Goal: Information Seeking & Learning: Find specific fact

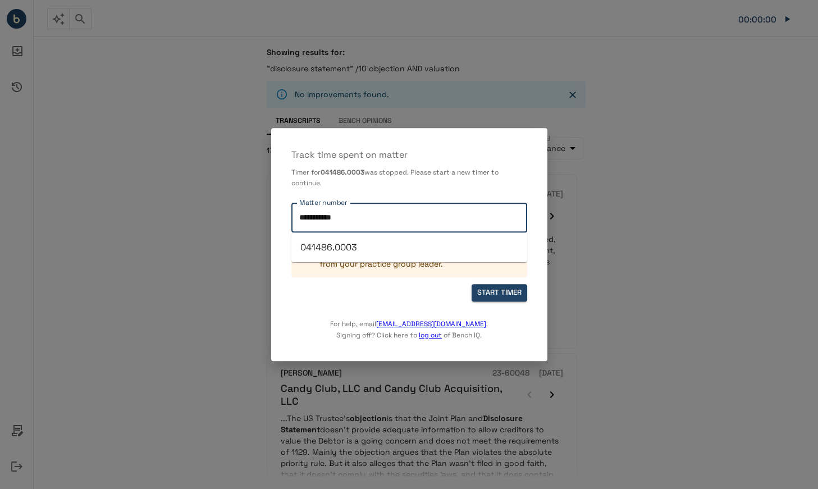
click at [356, 214] on input "**********" at bounding box center [409, 218] width 226 height 20
type input "**********"
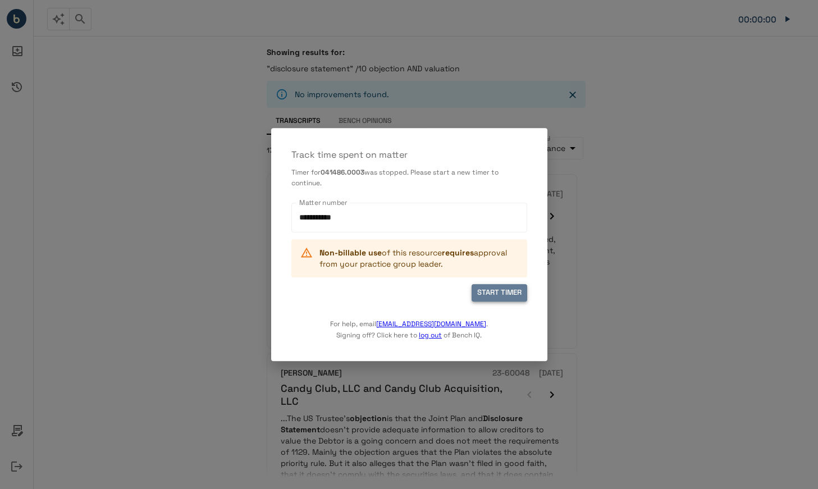
click at [511, 291] on button "START TIMER" at bounding box center [500, 293] width 56 height 17
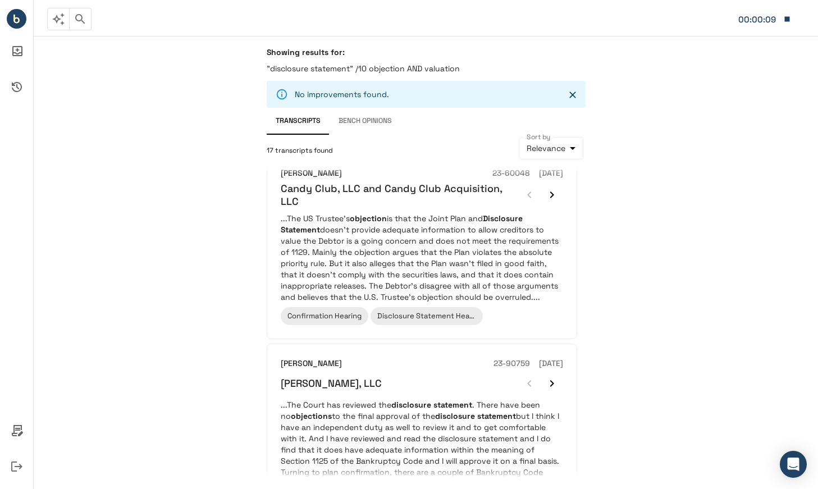
scroll to position [200, 0]
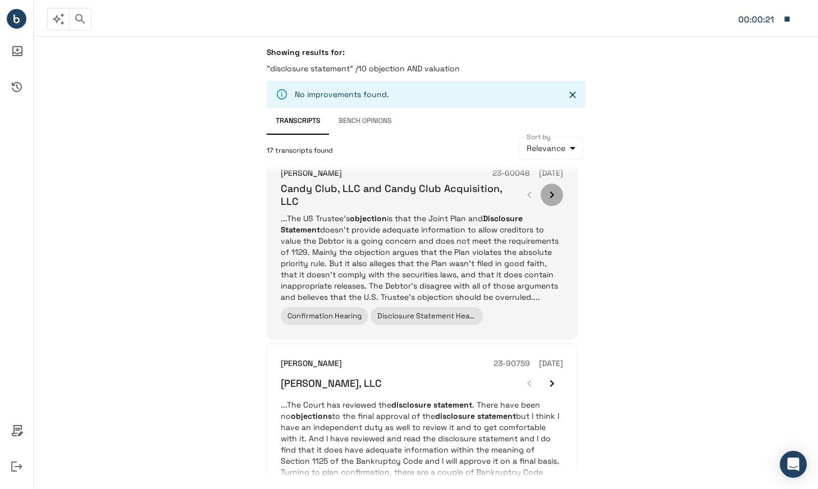
click at [549, 192] on icon "button" at bounding box center [551, 194] width 13 height 13
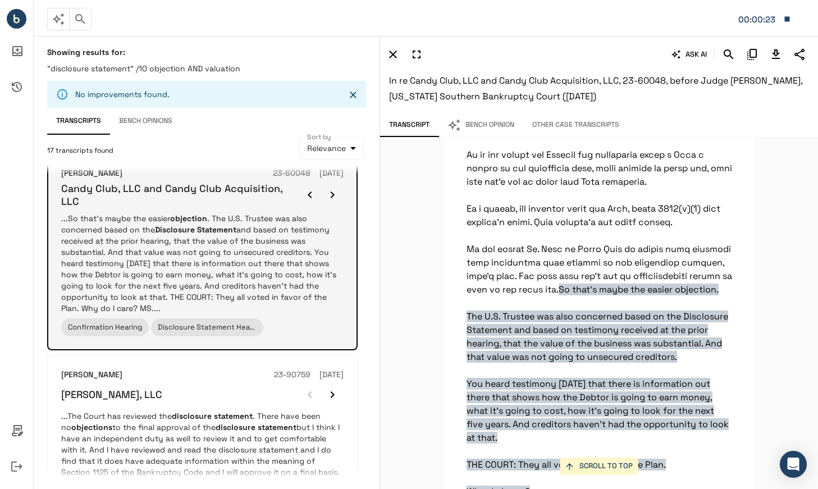
scroll to position [31609, 0]
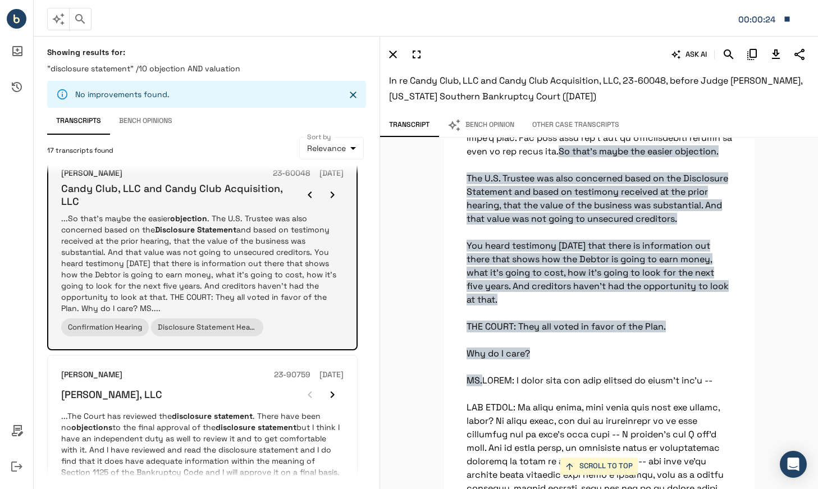
click at [327, 193] on icon "button" at bounding box center [332, 194] width 13 height 13
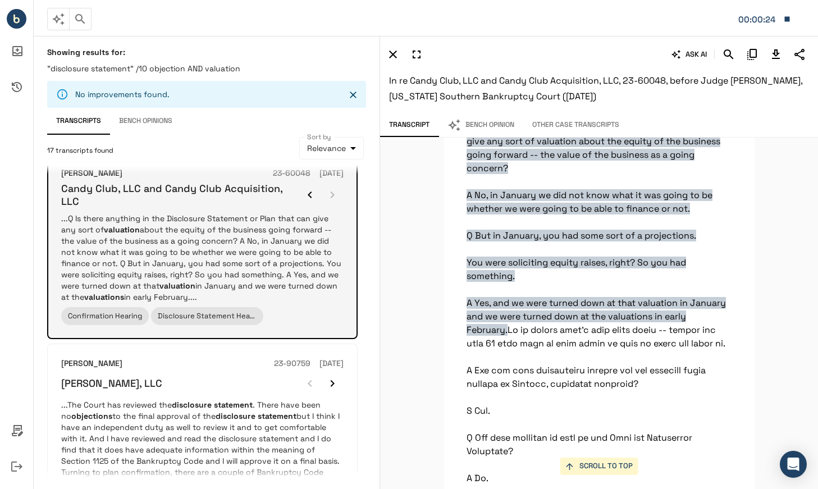
scroll to position [23133, 0]
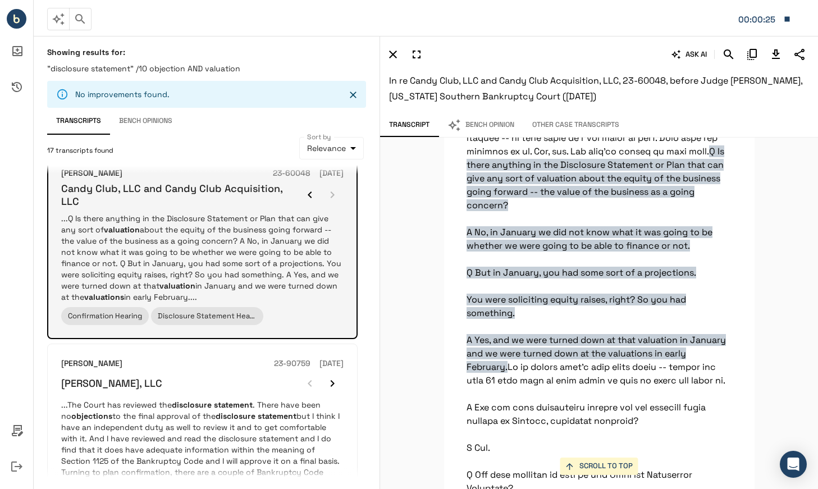
click at [328, 193] on div at bounding box center [321, 195] width 45 height 22
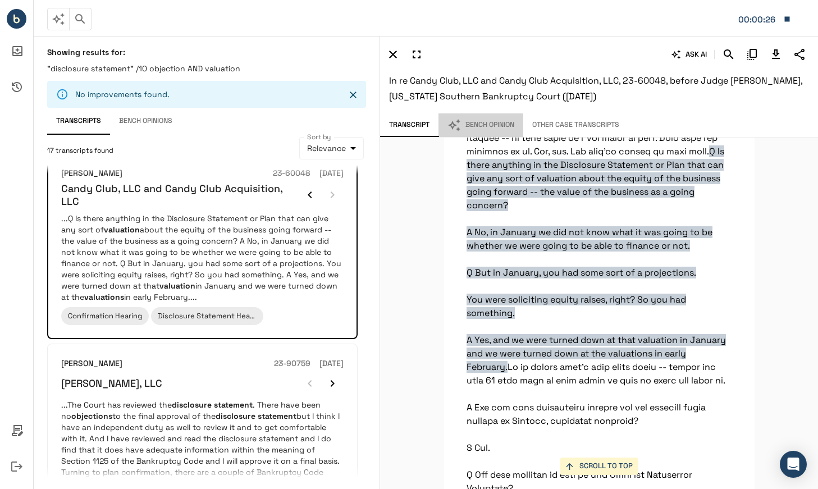
click at [489, 118] on button "Bench Opinion" at bounding box center [481, 125] width 85 height 24
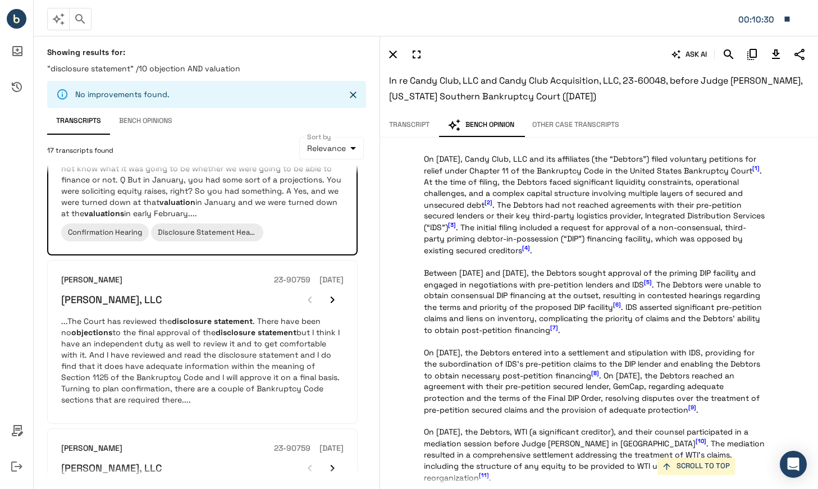
scroll to position [0, 0]
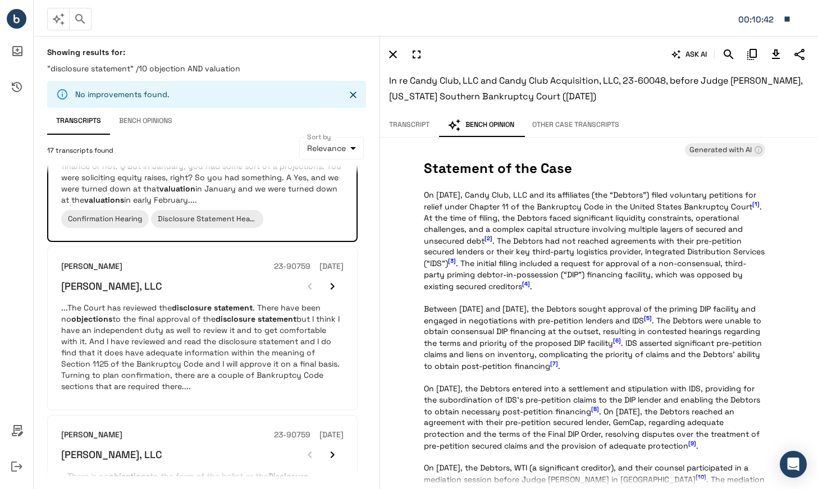
scroll to position [299, 0]
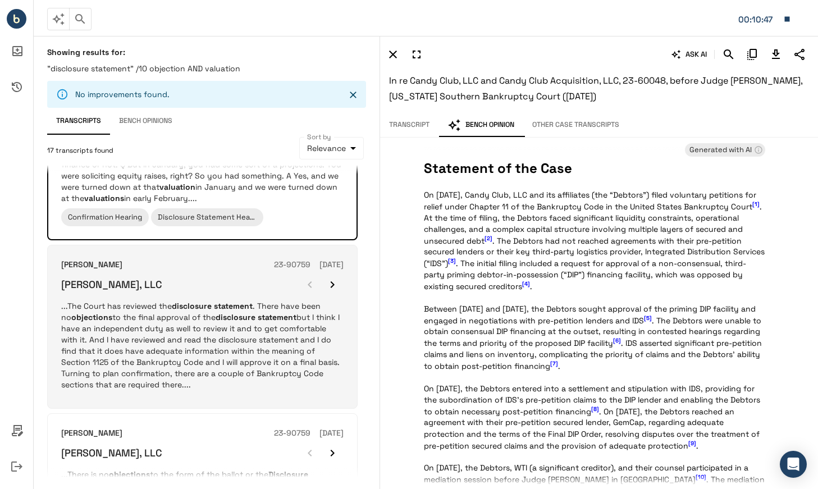
click at [179, 332] on p "...The Court has reviewed the disclosure statement . There have been no objecti…" at bounding box center [202, 345] width 282 height 90
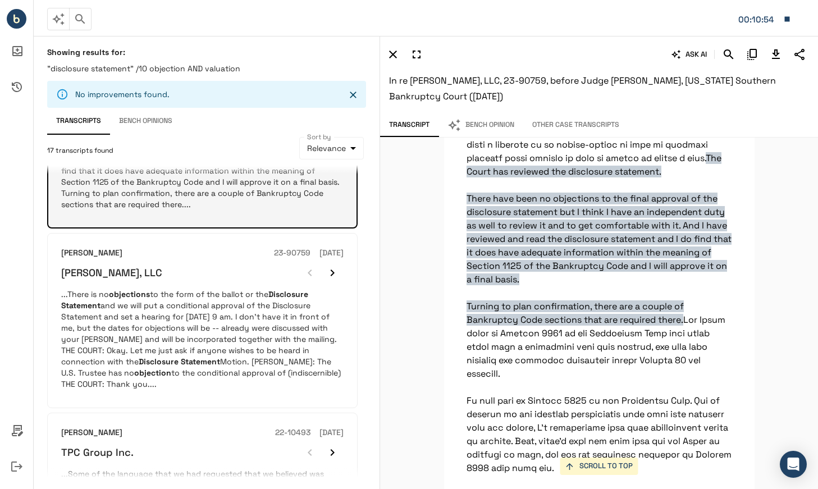
scroll to position [480, 0]
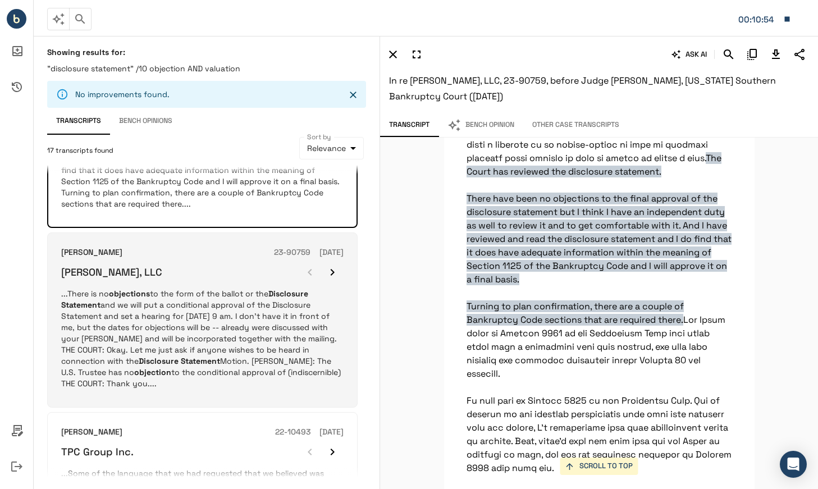
click at [189, 321] on p "...There is no objections to the form of the ballot or the Disclosure Statement…" at bounding box center [202, 338] width 282 height 101
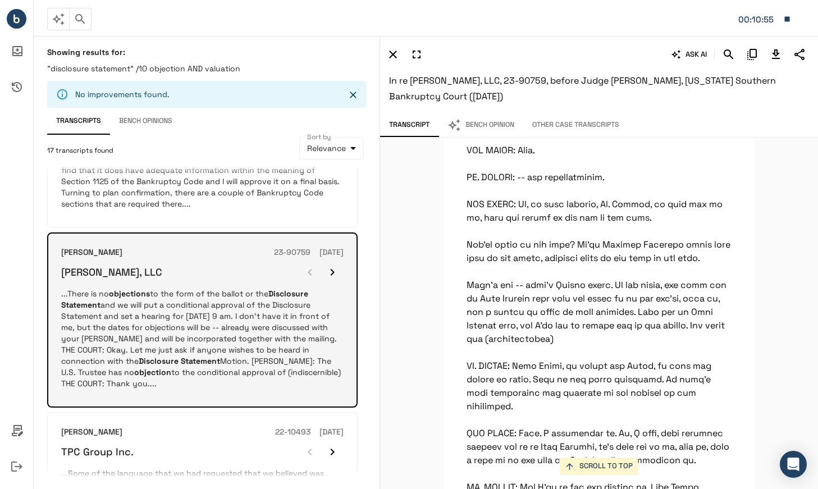
scroll to position [6355, 0]
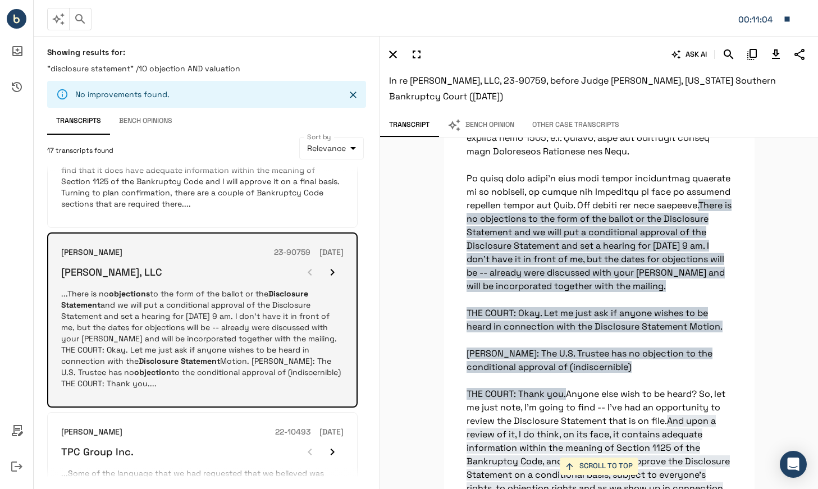
click at [334, 266] on icon "button" at bounding box center [332, 272] width 13 height 13
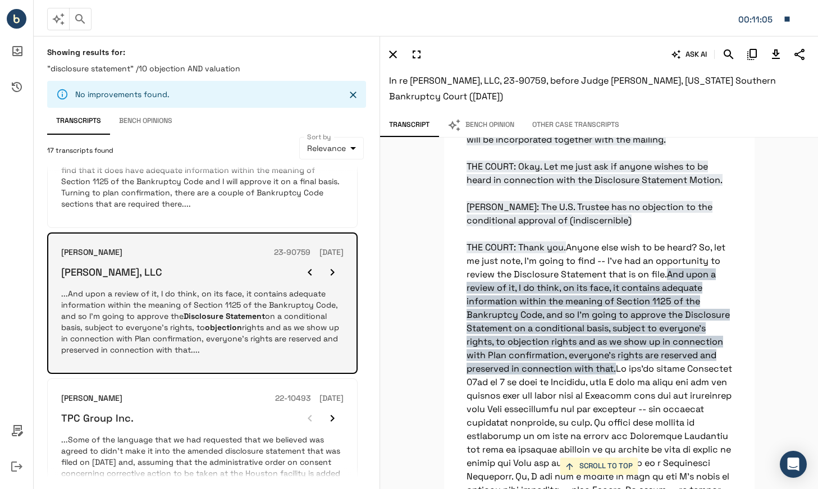
scroll to position [6523, 0]
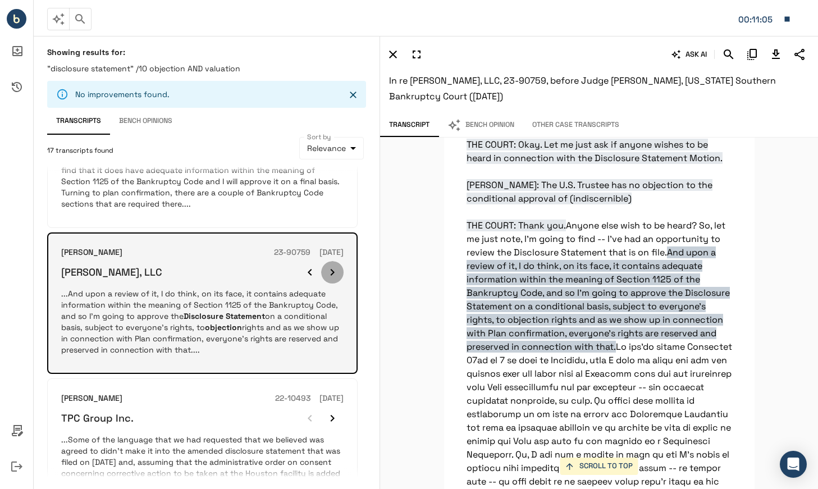
click at [334, 266] on icon "button" at bounding box center [332, 272] width 13 height 13
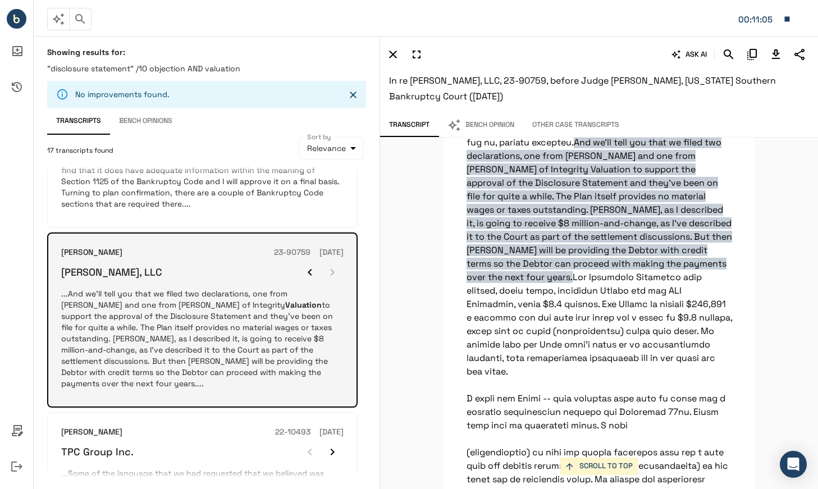
scroll to position [5762, 0]
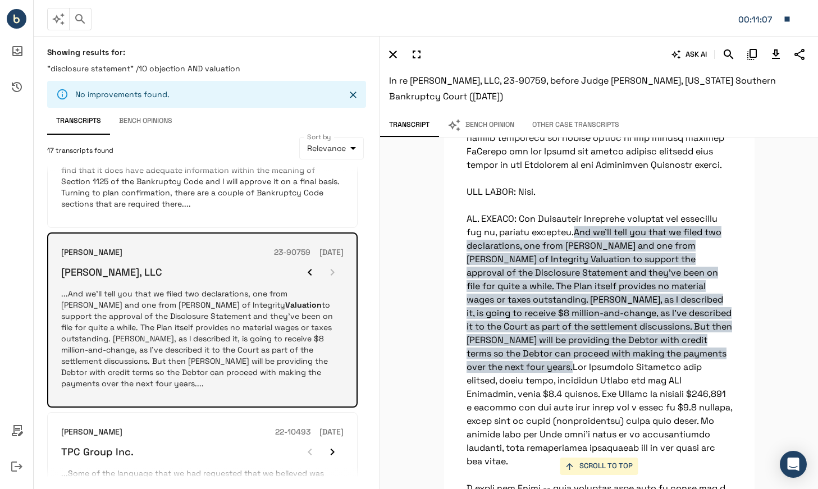
click at [334, 262] on div at bounding box center [321, 272] width 45 height 22
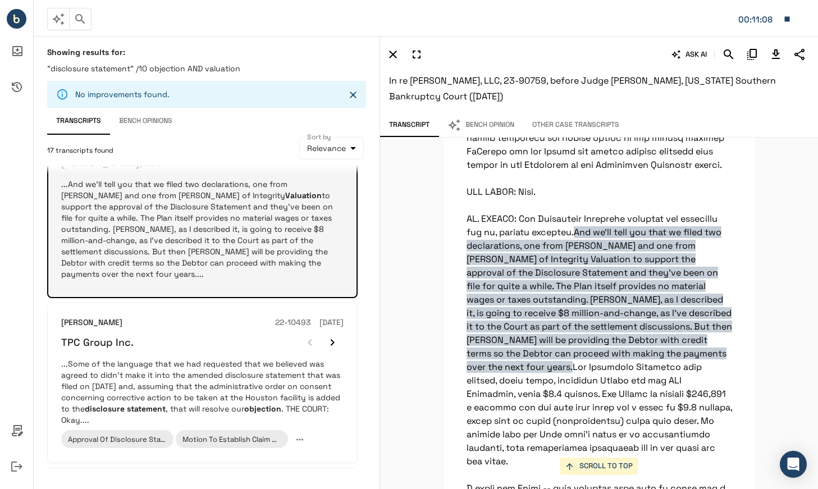
scroll to position [590, 0]
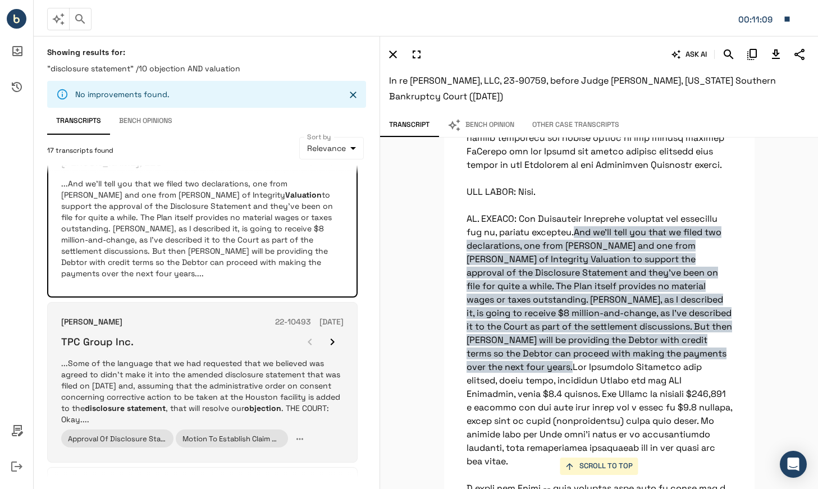
click at [180, 342] on div "[PERSON_NAME] 22-10493 [DATE] TPC Group Inc. ...Some of the language that we ha…" at bounding box center [202, 382] width 282 height 133
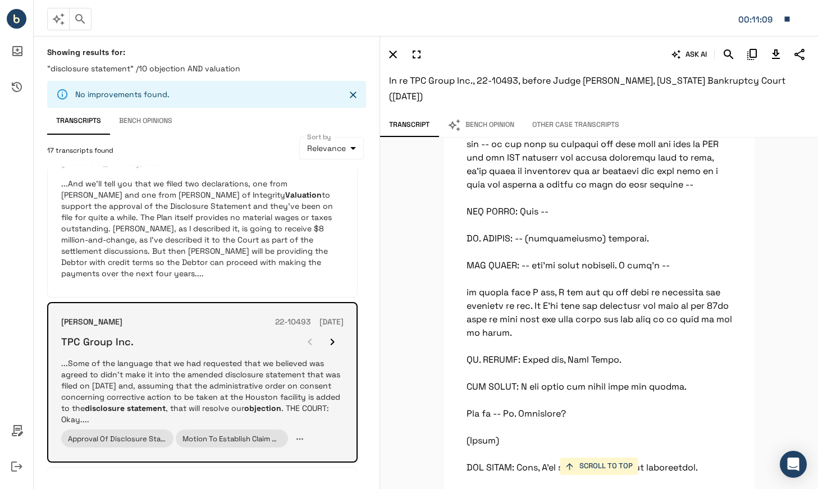
scroll to position [21974, 0]
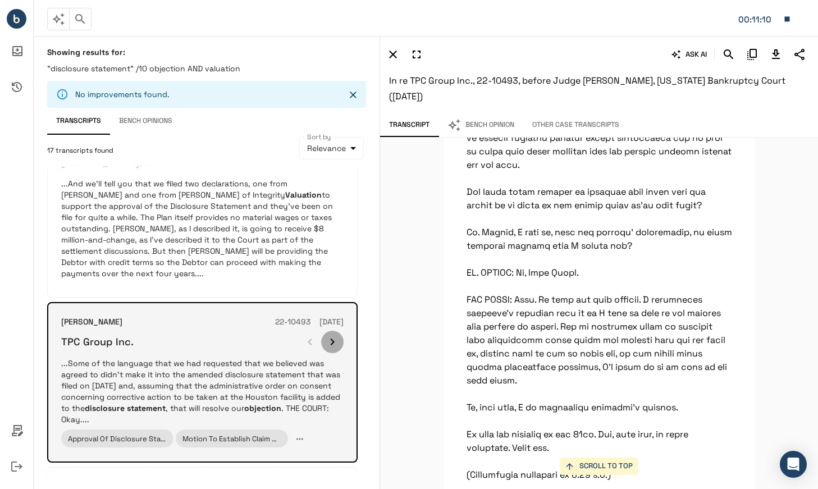
click at [339, 335] on icon "button" at bounding box center [332, 341] width 13 height 13
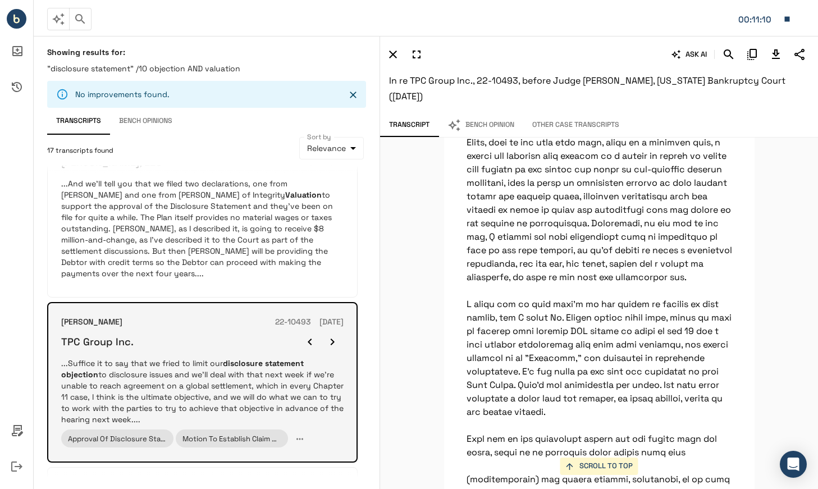
scroll to position [8794, 0]
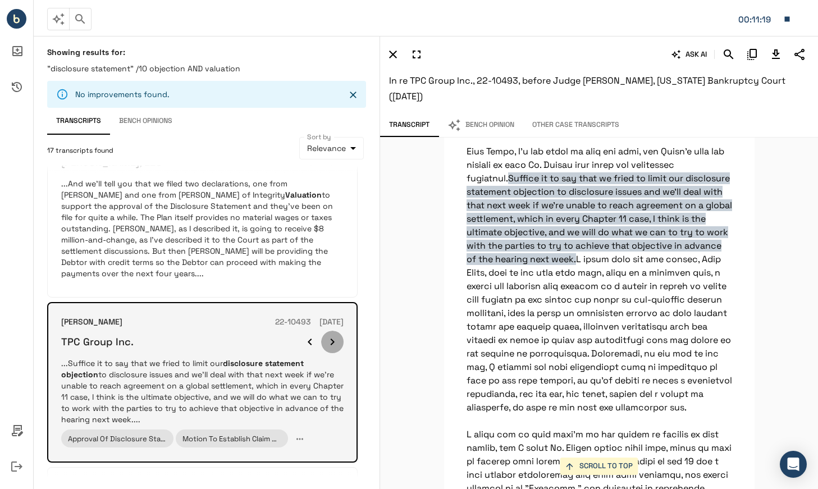
click at [338, 335] on icon "button" at bounding box center [332, 341] width 13 height 13
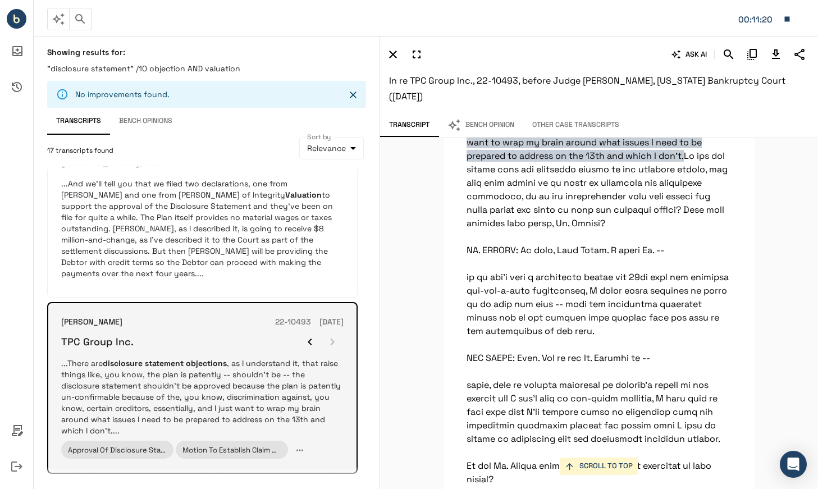
scroll to position [20579, 0]
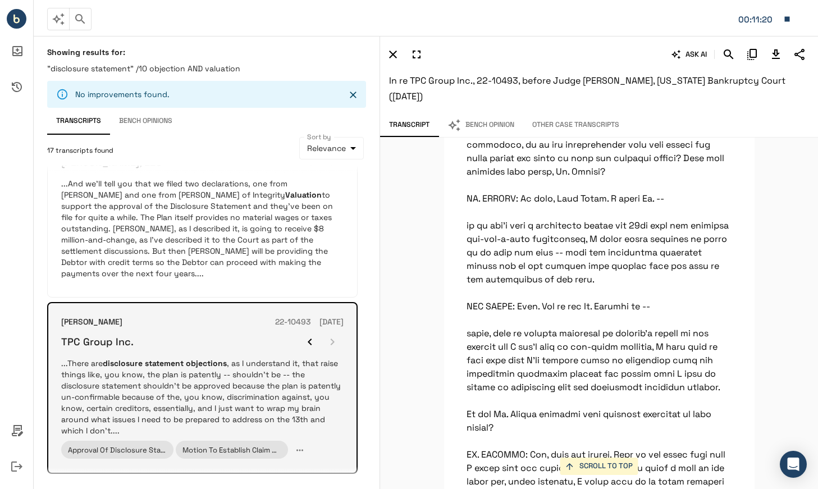
click at [333, 331] on div at bounding box center [321, 342] width 45 height 22
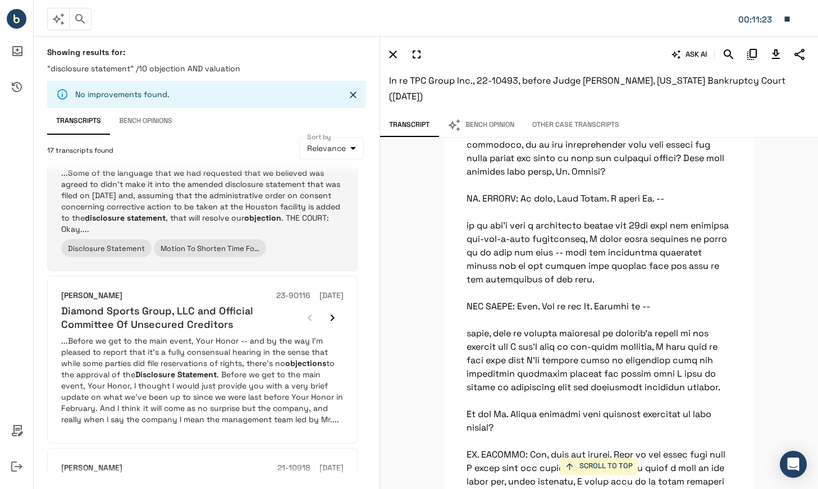
scroll to position [957, 0]
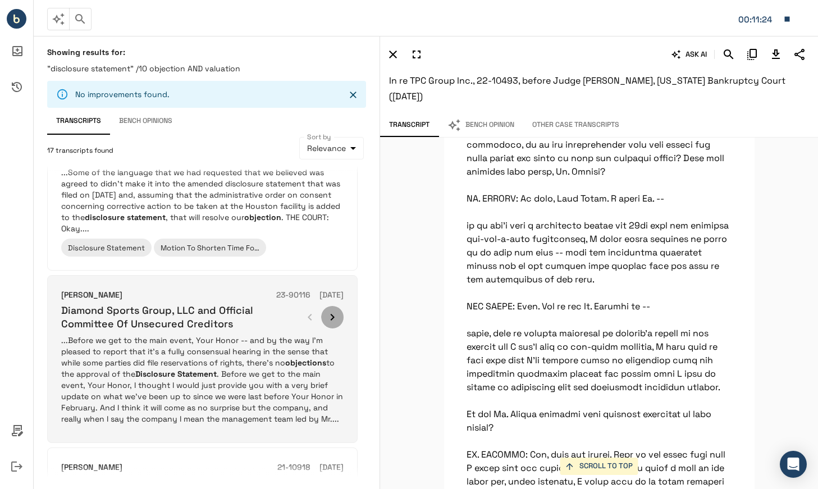
click at [329, 311] on icon "button" at bounding box center [332, 317] width 13 height 13
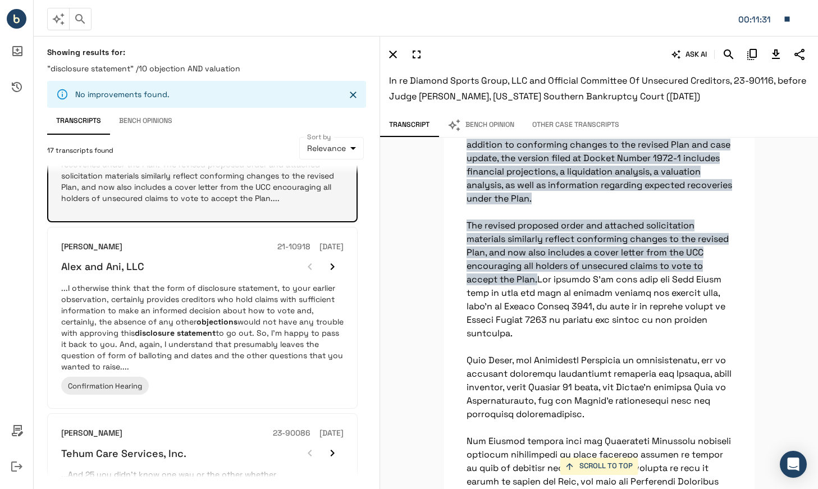
scroll to position [1178, 0]
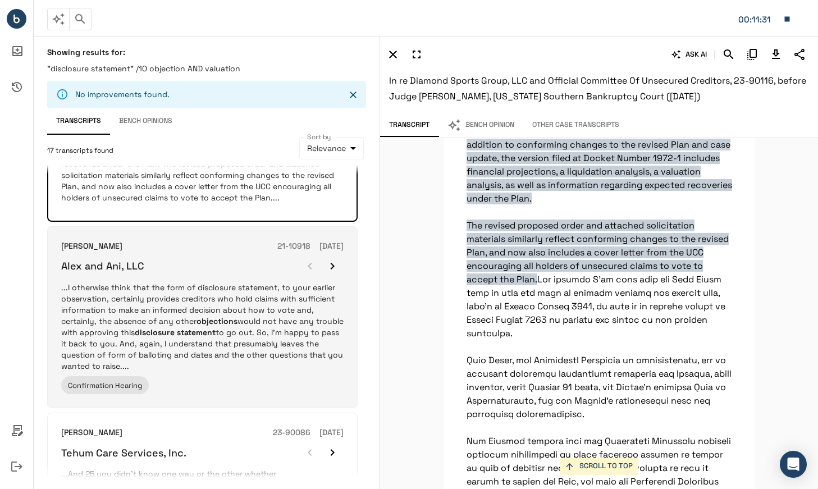
click at [257, 323] on p "...I otherwise think that the form of disclosure statement, to your earlier obs…" at bounding box center [202, 327] width 282 height 90
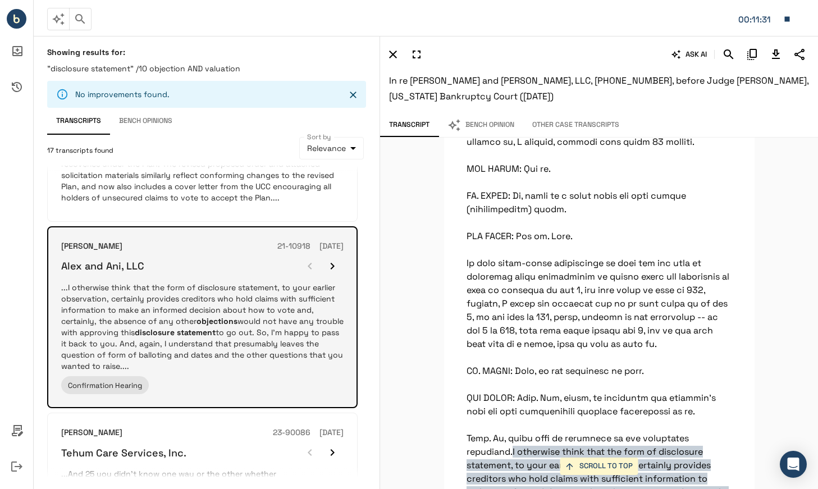
scroll to position [8518, 0]
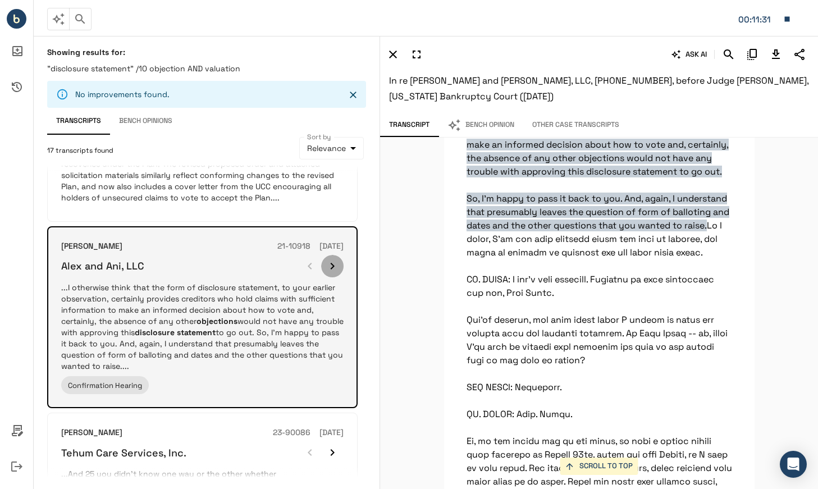
click at [335, 259] on icon "button" at bounding box center [332, 265] width 13 height 13
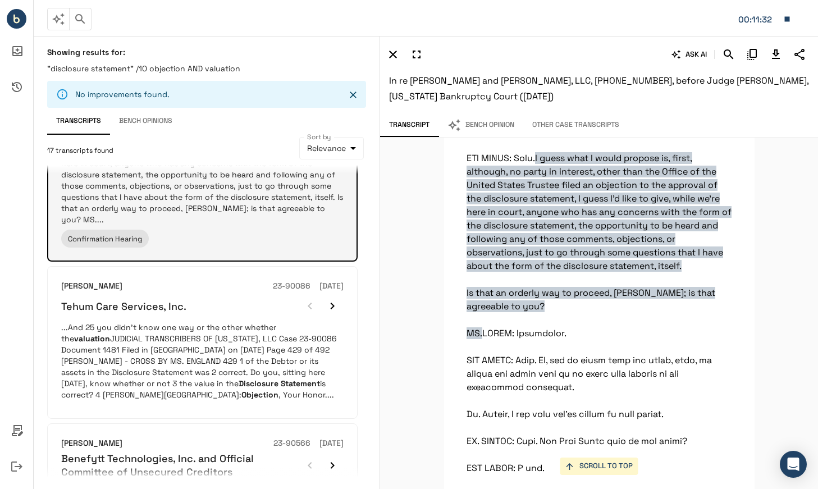
scroll to position [1336, 0]
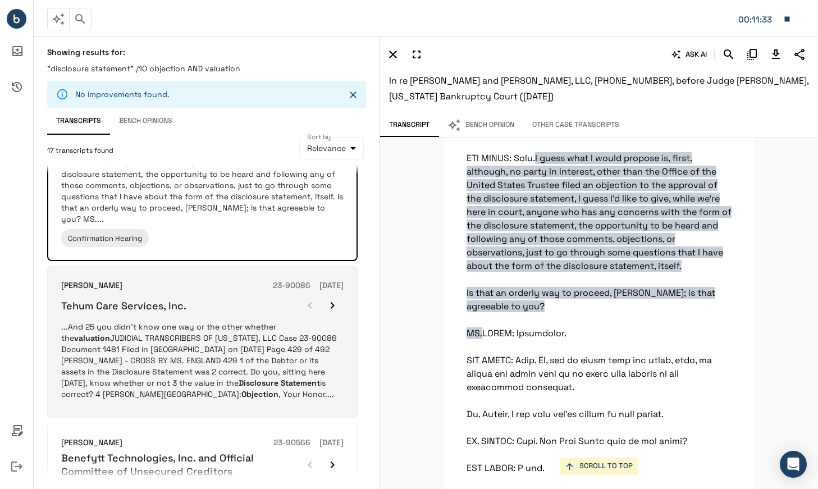
click at [212, 341] on p "...And 25 you didn't know one way or the other whether the valuation JUDICIAL T…" at bounding box center [202, 360] width 282 height 79
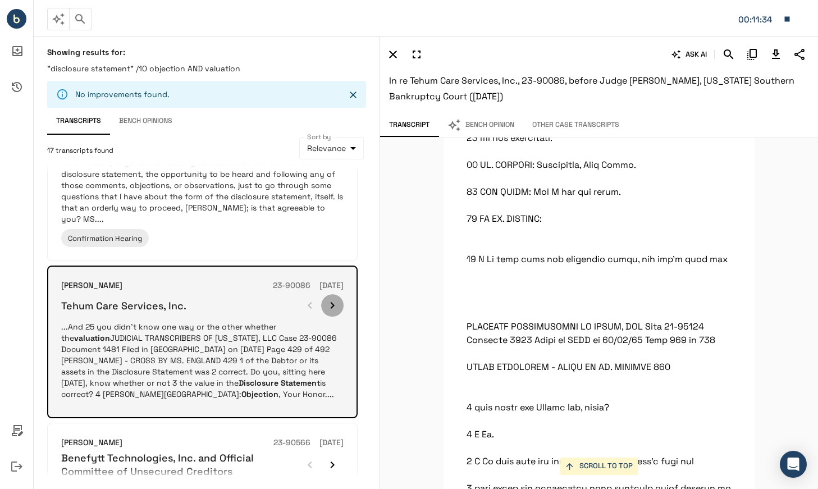
click at [335, 299] on icon "button" at bounding box center [332, 305] width 13 height 13
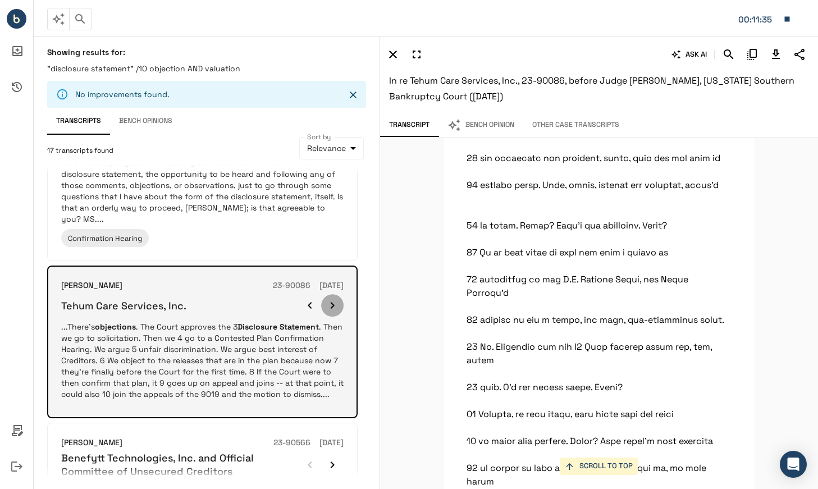
click at [335, 299] on icon "button" at bounding box center [332, 305] width 13 height 13
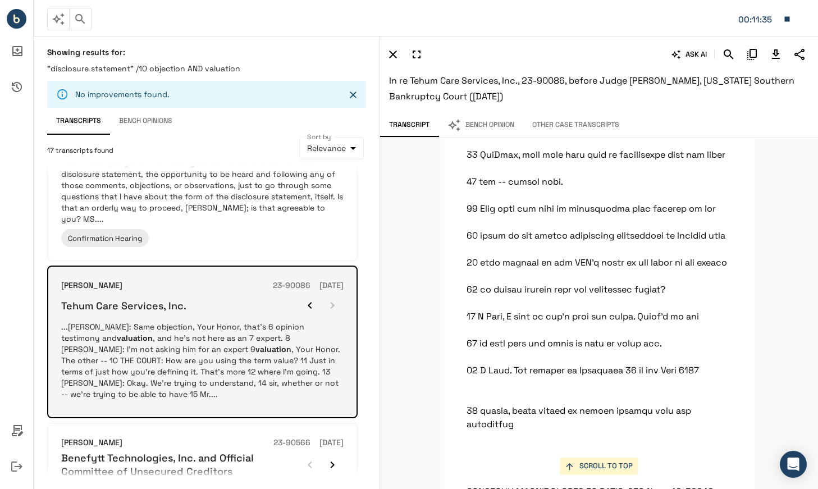
scroll to position [330682, 0]
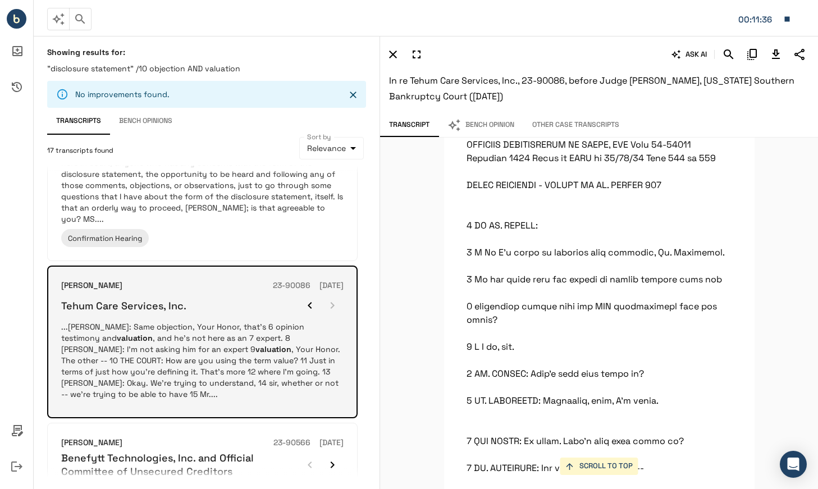
click at [335, 294] on div at bounding box center [321, 305] width 45 height 22
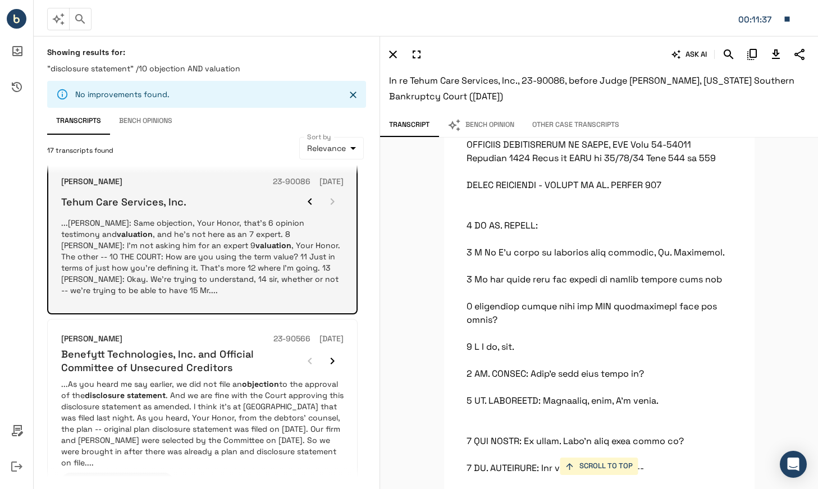
scroll to position [1443, 0]
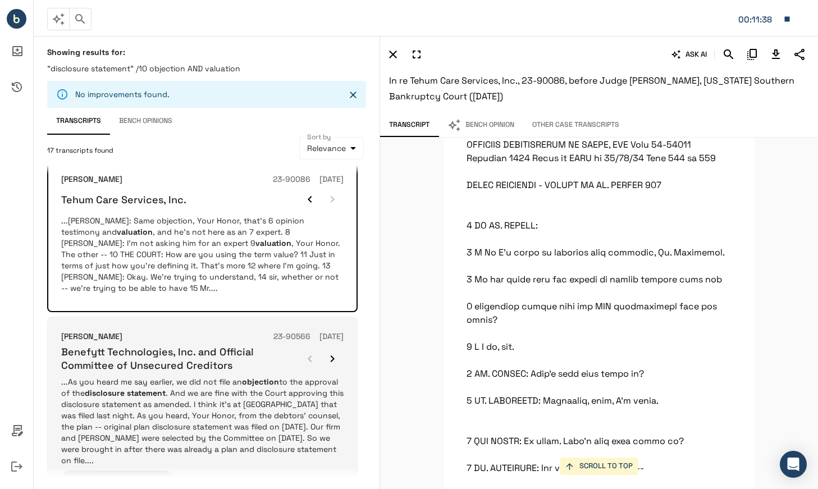
click at [219, 376] on p "...As you heard me say earlier, we did not file an objection to the approval of…" at bounding box center [202, 421] width 282 height 90
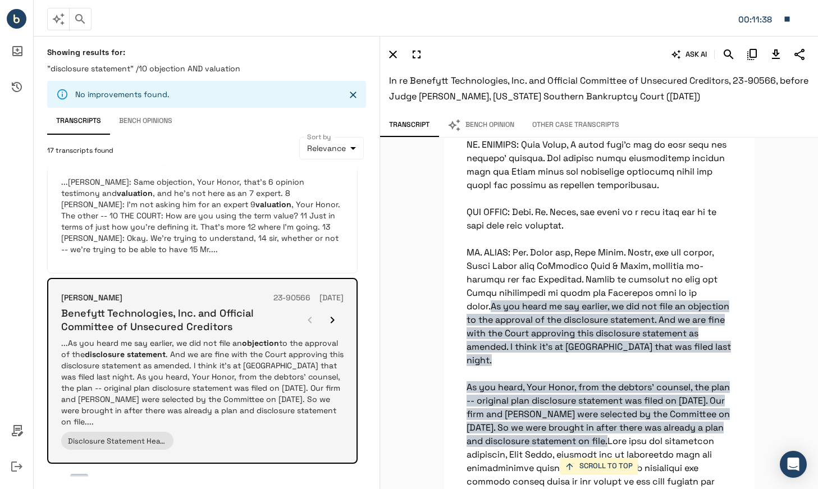
scroll to position [10236, 0]
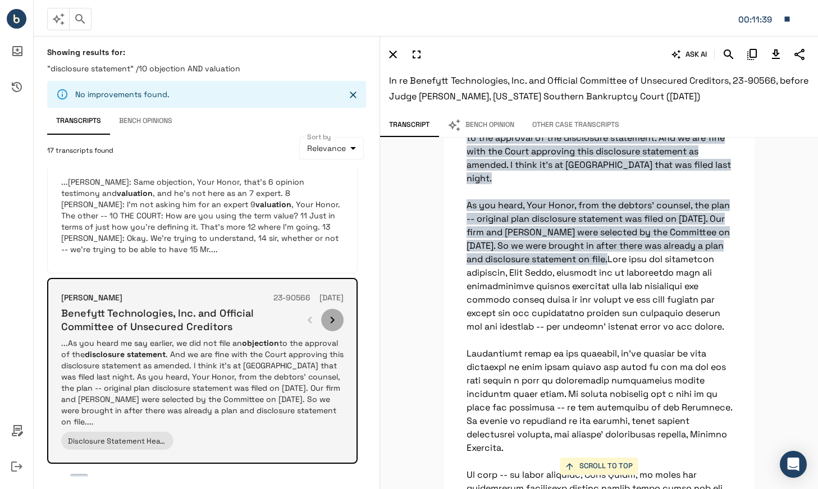
click at [336, 313] on icon "button" at bounding box center [332, 319] width 13 height 13
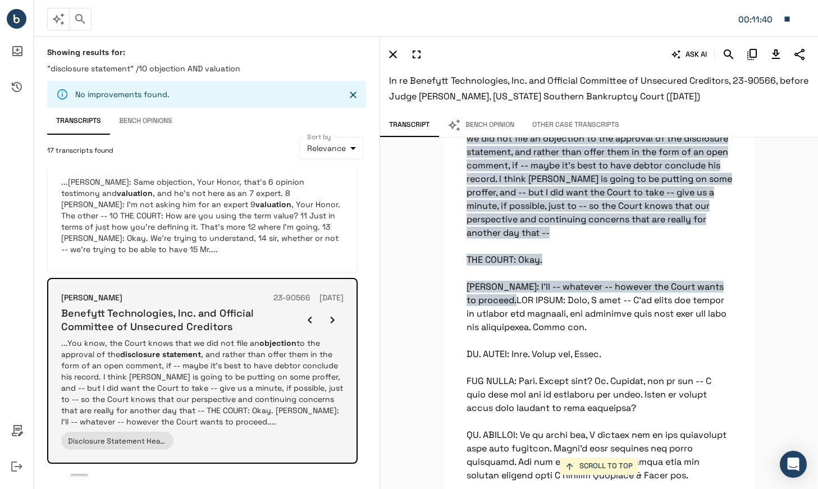
scroll to position [5782, 0]
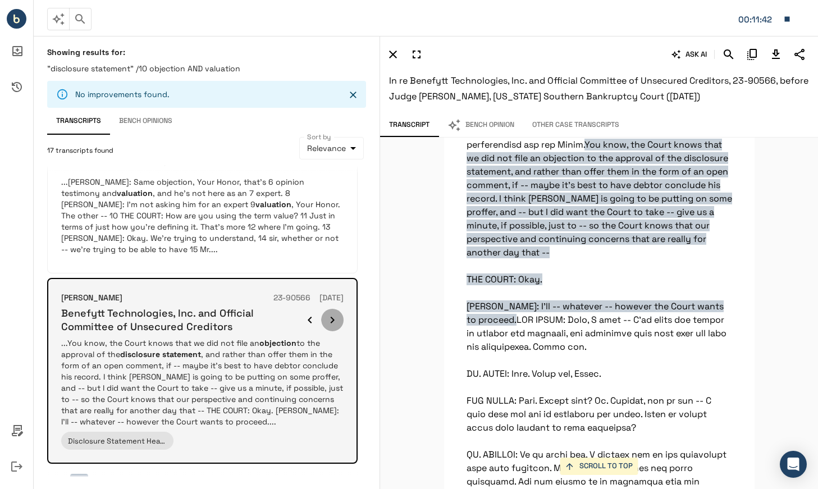
click at [336, 313] on icon "button" at bounding box center [332, 319] width 13 height 13
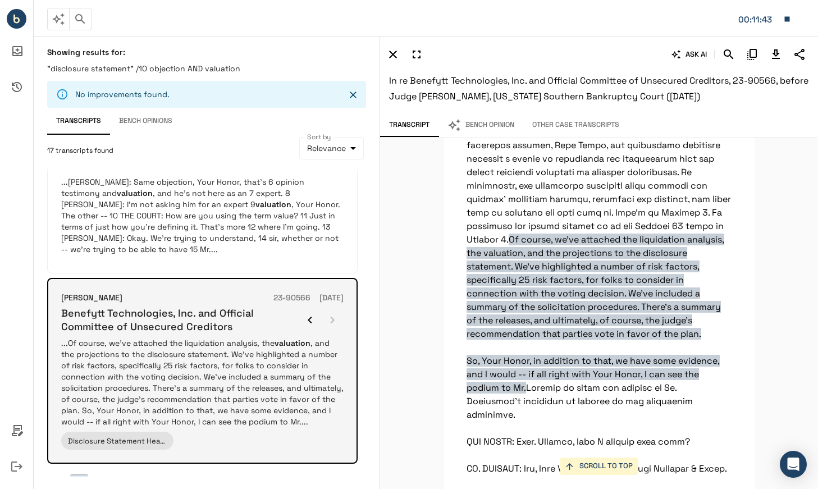
scroll to position [6537, 0]
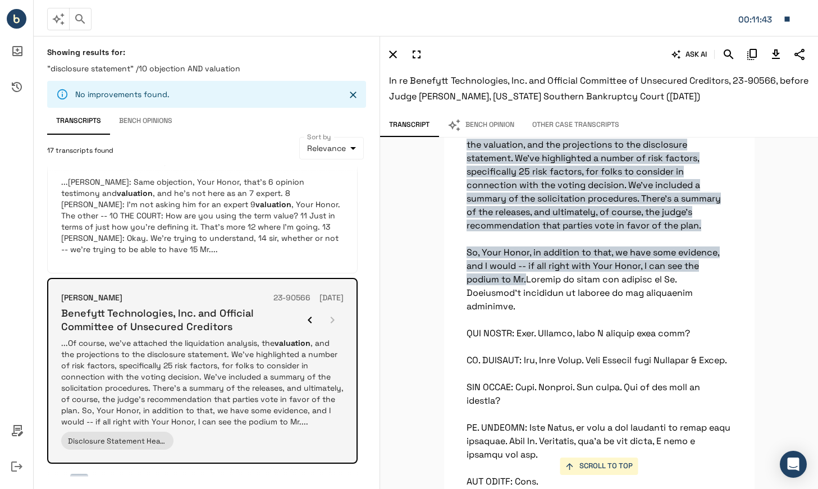
click at [336, 309] on div at bounding box center [321, 320] width 45 height 22
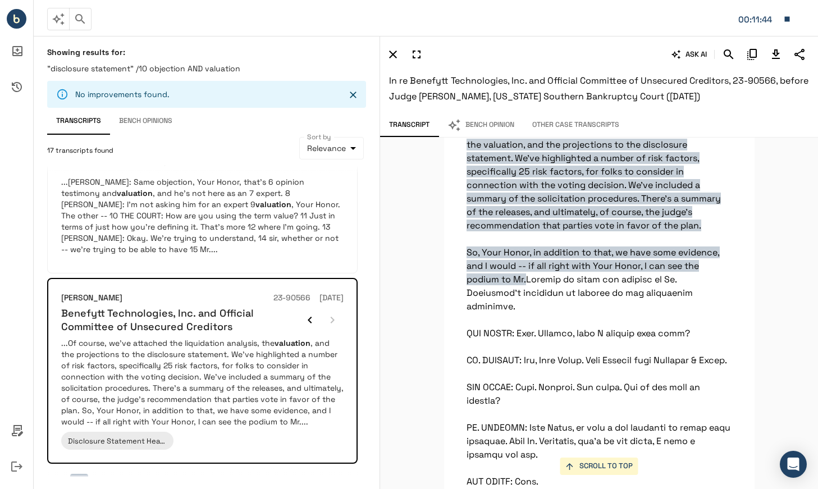
click at [98, 474] on button "2" at bounding box center [101, 483] width 18 height 18
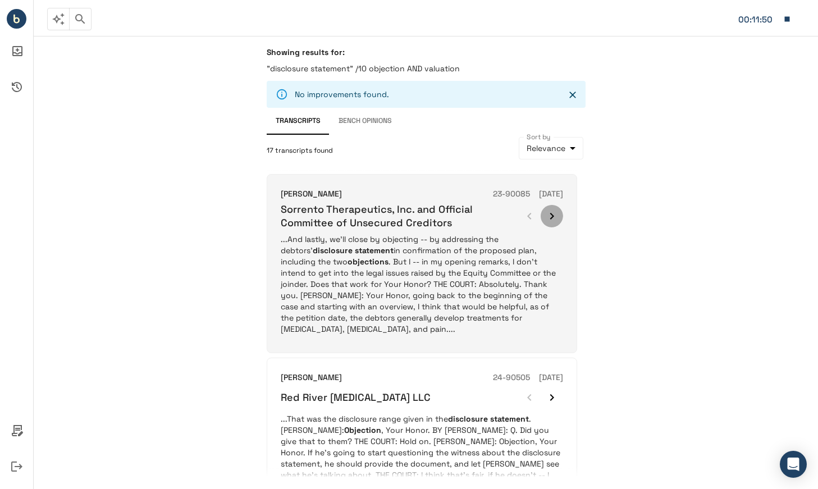
click at [550, 215] on icon "button" at bounding box center [551, 215] width 13 height 13
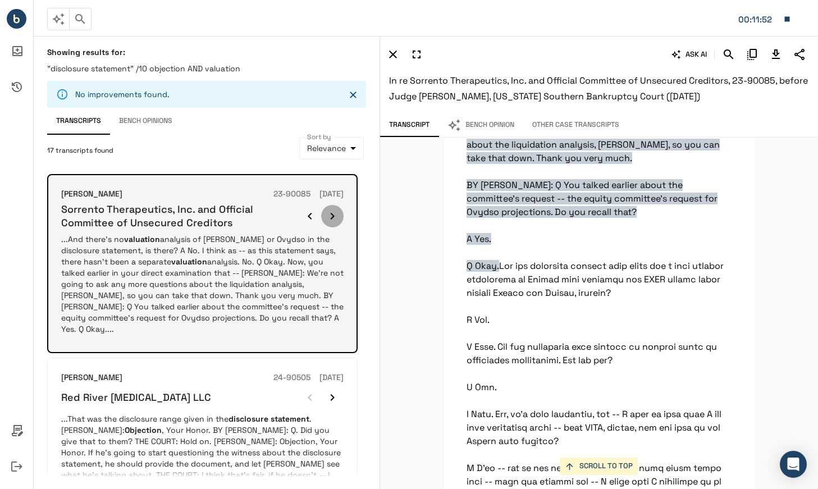
click at [342, 214] on button "button" at bounding box center [332, 216] width 22 height 22
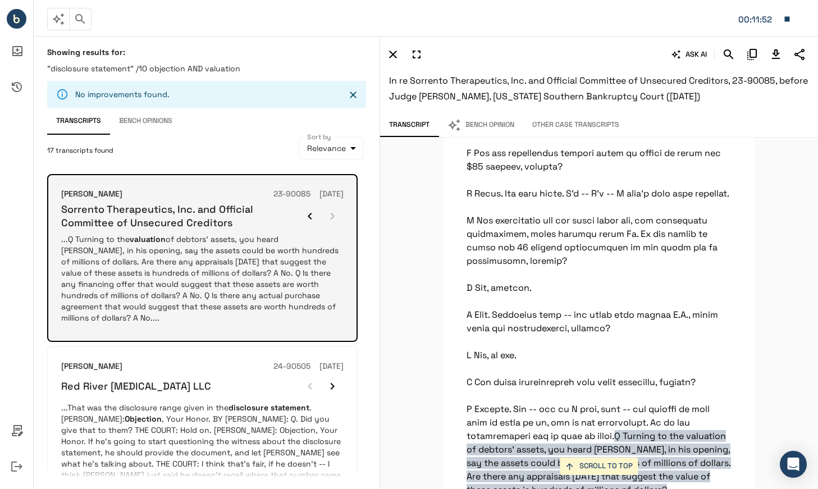
scroll to position [35753, 0]
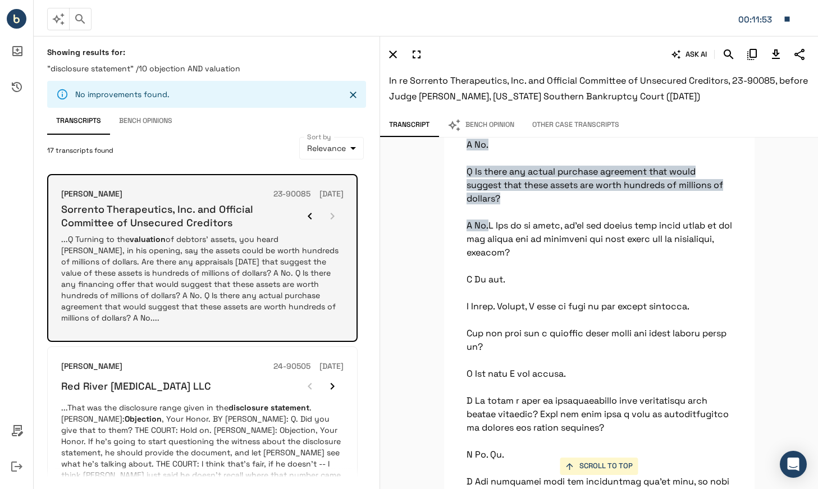
click at [343, 216] on div at bounding box center [321, 216] width 45 height 22
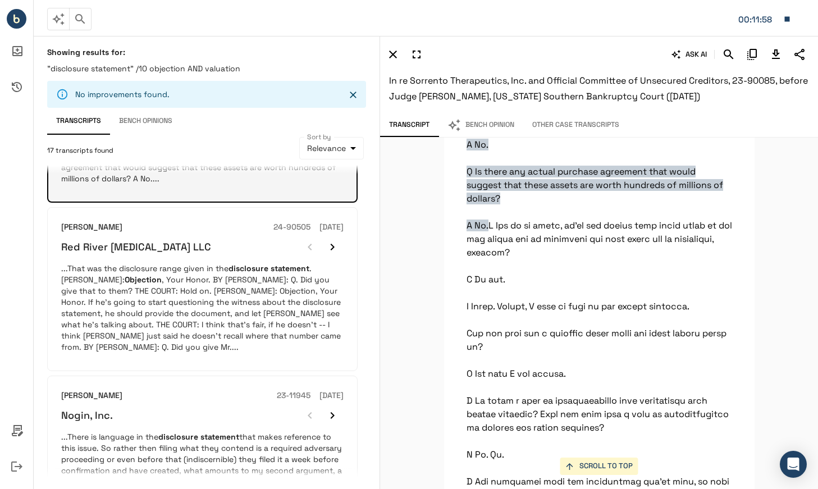
scroll to position [147, 0]
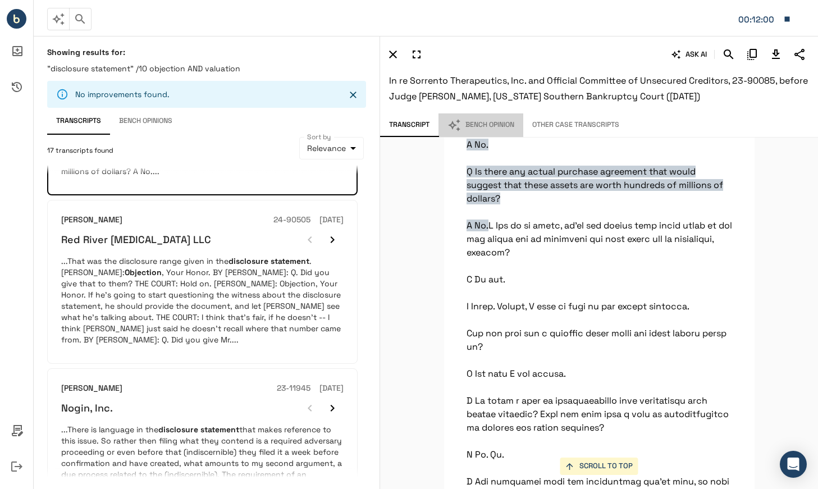
click at [487, 122] on button "Bench Opinion" at bounding box center [481, 125] width 85 height 24
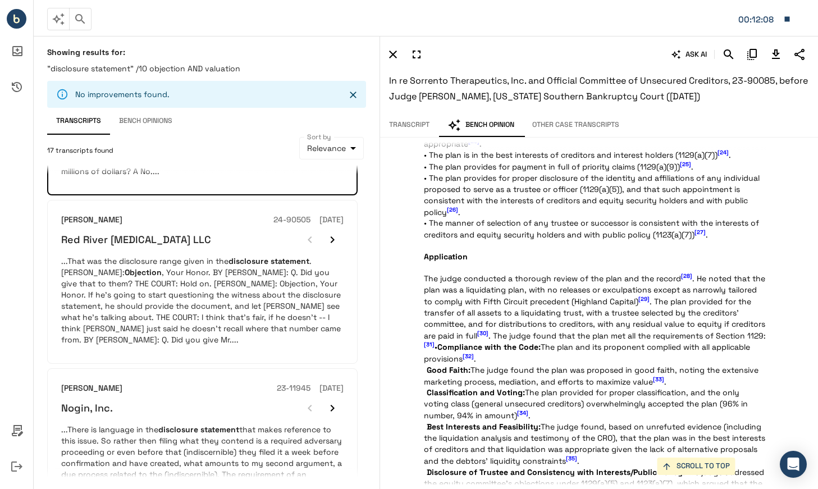
scroll to position [1650, 0]
click at [647, 298] on span "[29]" at bounding box center [643, 298] width 11 height 7
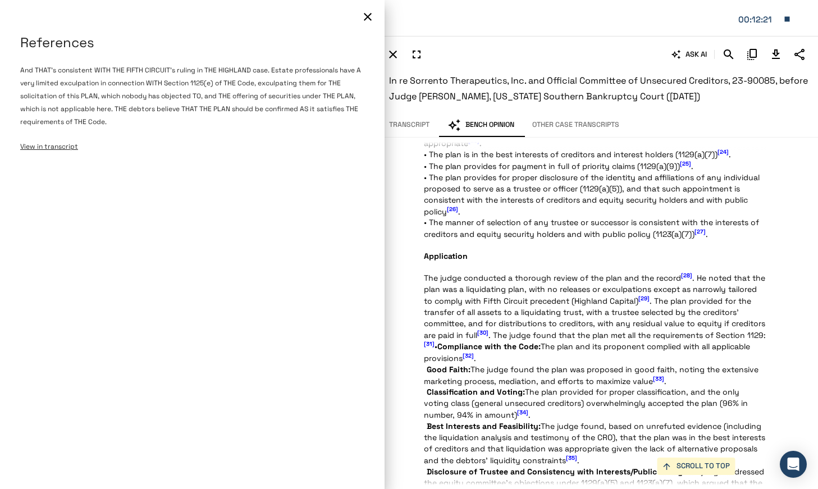
click at [62, 145] on span "View in transcript" at bounding box center [49, 146] width 58 height 9
click at [533, 307] on div at bounding box center [409, 244] width 818 height 489
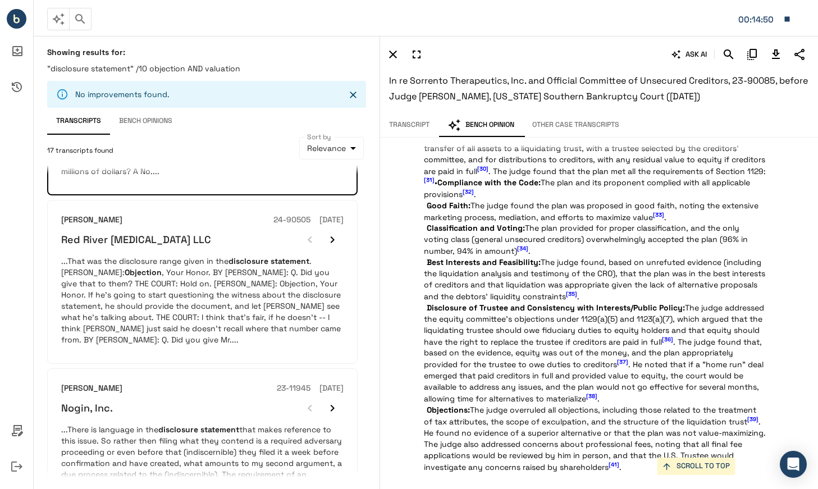
scroll to position [1854, 0]
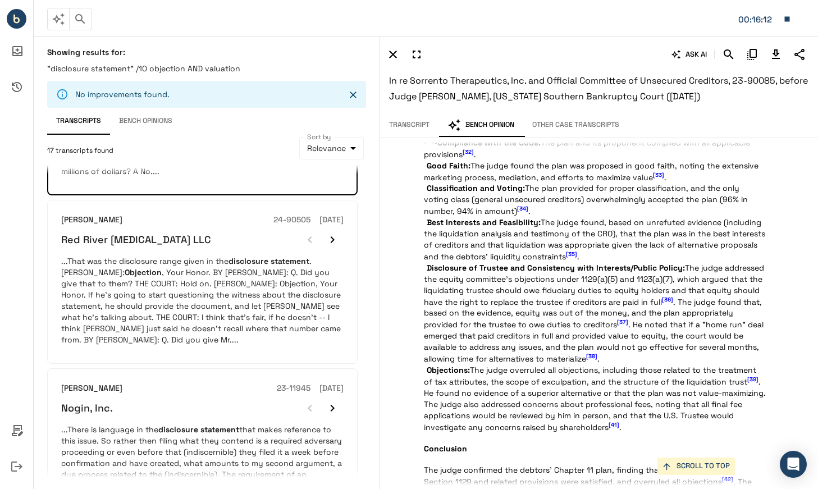
drag, startPoint x: 759, startPoint y: 95, endPoint x: 382, endPoint y: 73, distance: 377.4
click at [382, 73] on div "ASK AI In re Sorrento Therapeutics, Inc. and Official Committee of Unsecured Cr…" at bounding box center [599, 74] width 438 height 77
copy span "In re Sorrento Therapeutics, Inc. and Official Committee of Unsecured Creditors…"
click at [797, 157] on div "ASK AI In re Sorrento Therapeutics, Inc. and Official Committee of Unsecured Cr…" at bounding box center [599, 262] width 439 height 453
click at [776, 51] on icon "Download Transcript" at bounding box center [775, 54] width 13 height 13
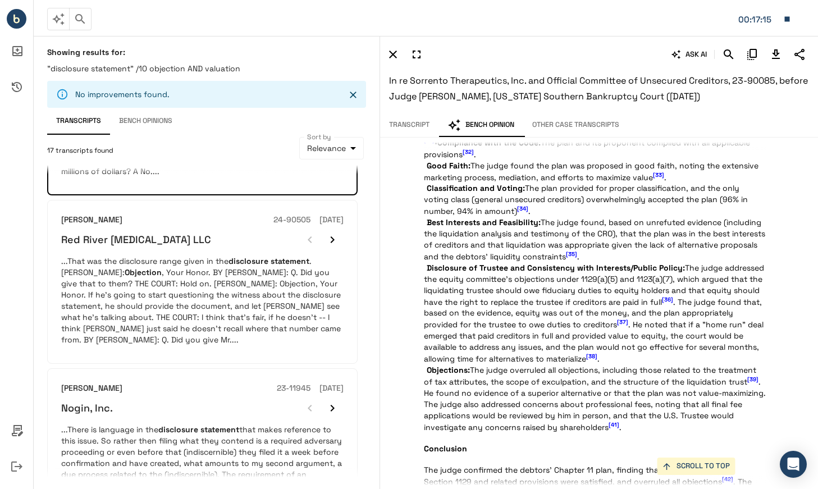
click at [784, 20] on icon "button" at bounding box center [787, 19] width 10 height 10
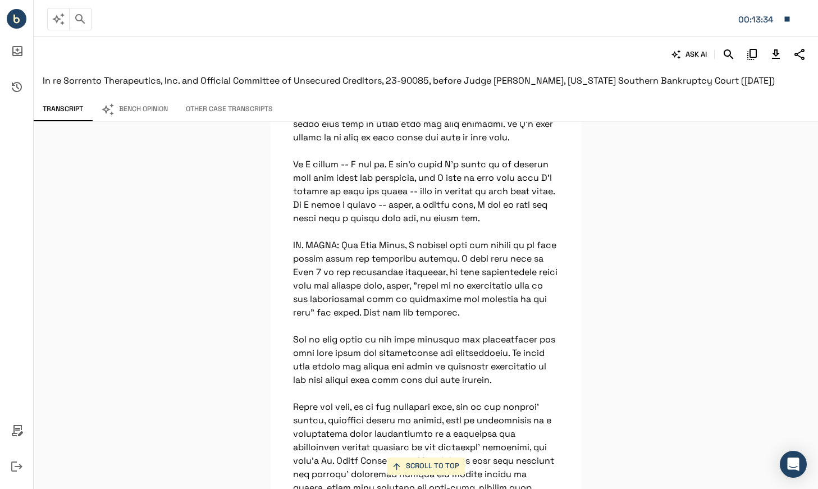
scroll to position [5612, 0]
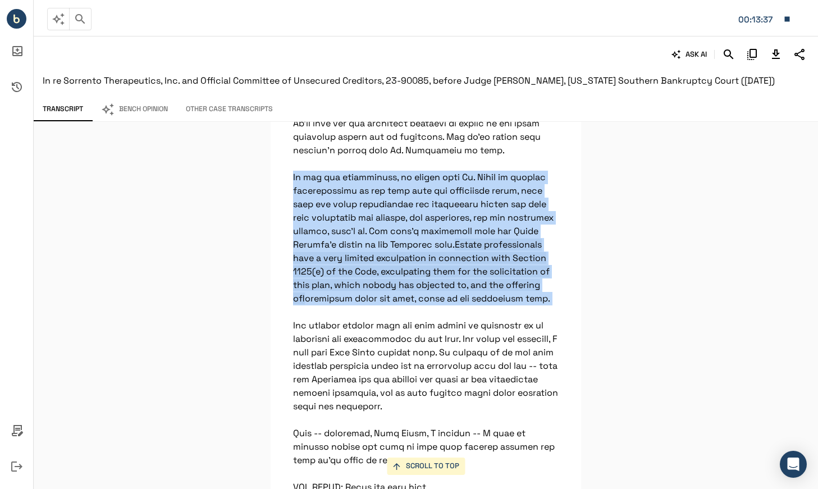
drag, startPoint x: 528, startPoint y: 340, endPoint x: 285, endPoint y: 220, distance: 270.7
copy p "As for the exculpation, we worked with [PERSON_NAME] on certain modifications t…"
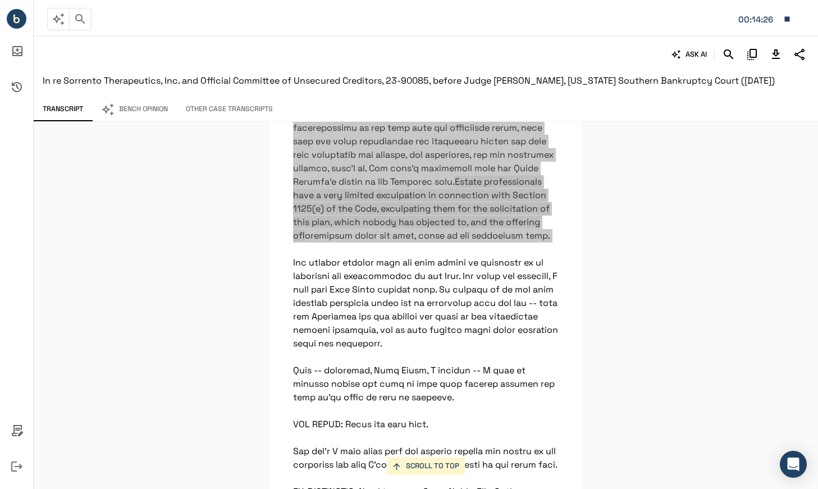
scroll to position [5675, 0]
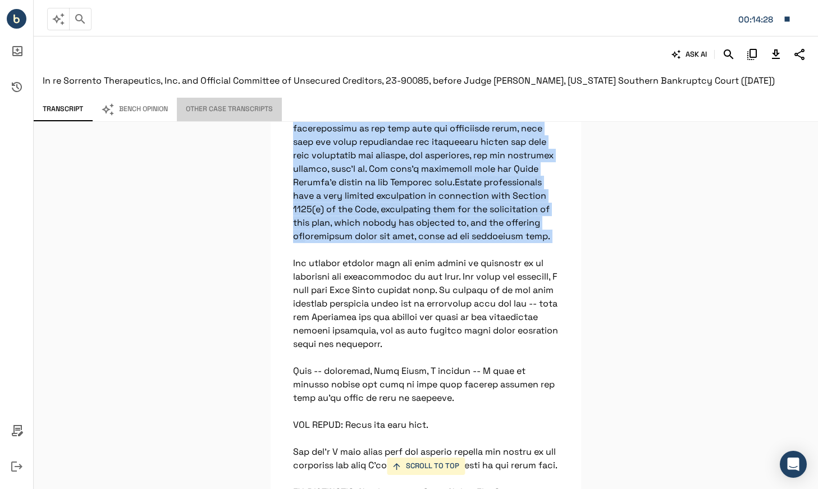
click at [203, 104] on button "Other Case Transcripts" at bounding box center [229, 110] width 105 height 24
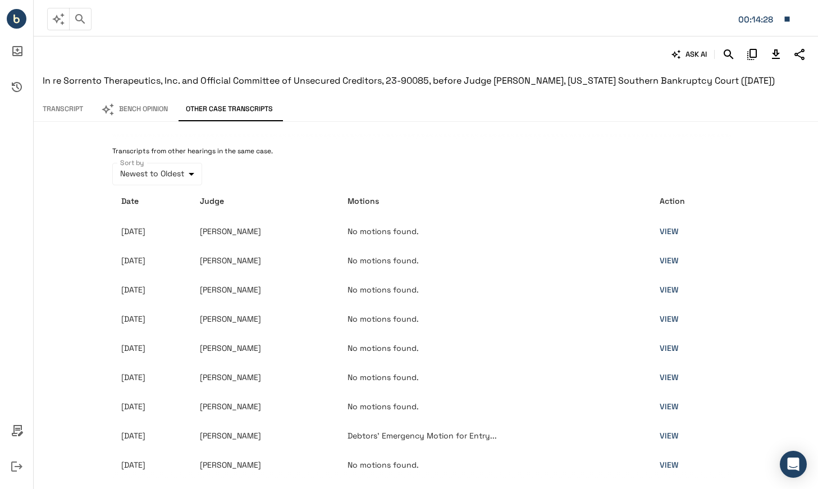
click at [66, 104] on button "Transcript" at bounding box center [63, 110] width 58 height 24
